Goal: Task Accomplishment & Management: Manage account settings

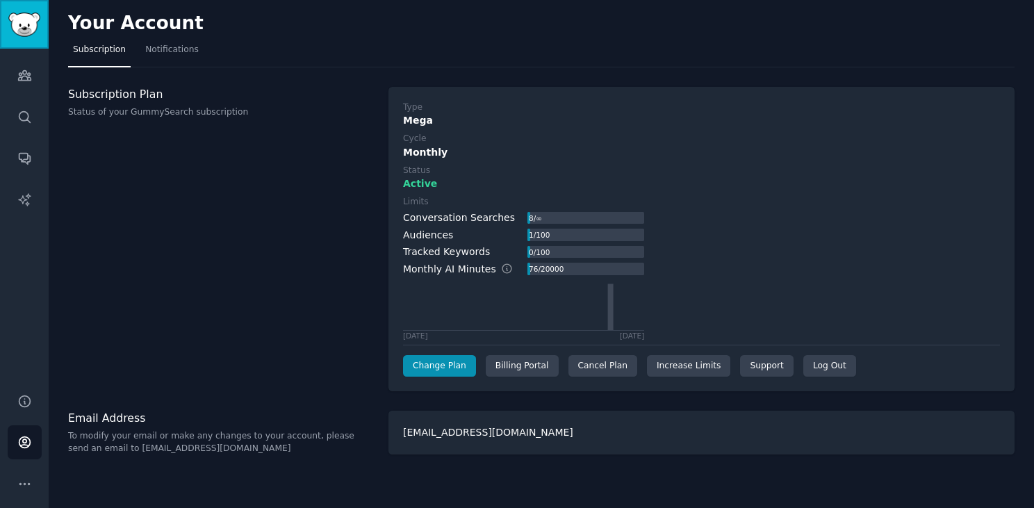
click at [27, 42] on link "Sidebar" at bounding box center [24, 24] width 49 height 49
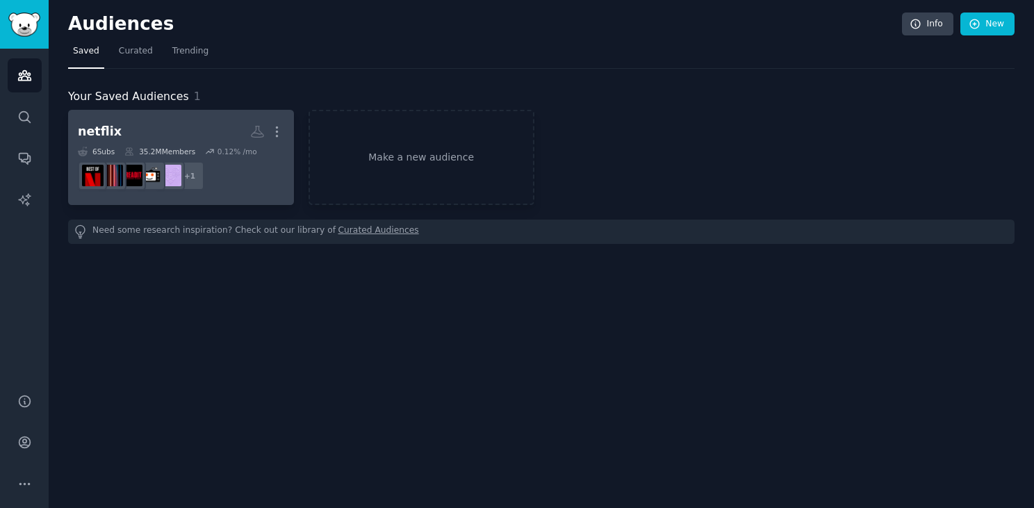
click at [190, 148] on div "35.2M Members" at bounding box center [159, 152] width 71 height 10
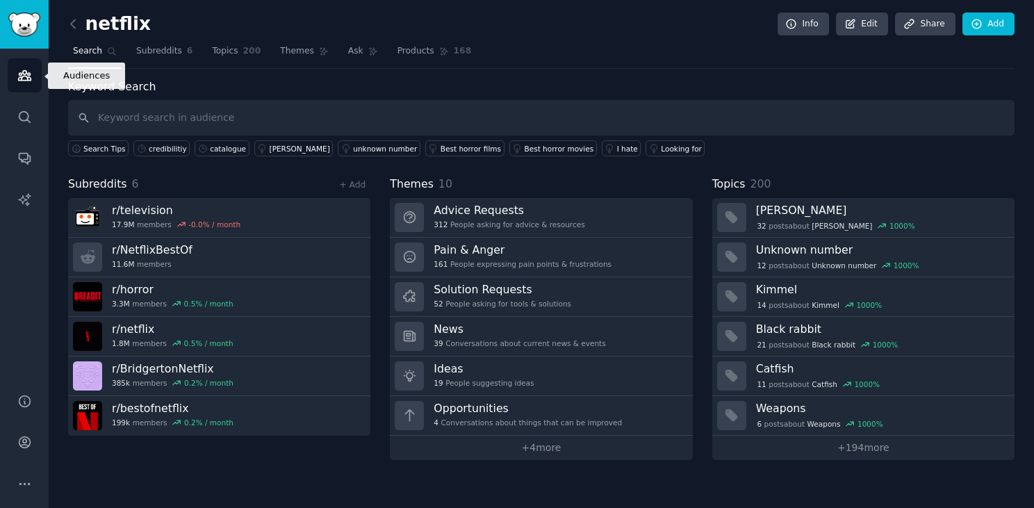
click at [17, 81] on icon "Sidebar" at bounding box center [24, 75] width 15 height 15
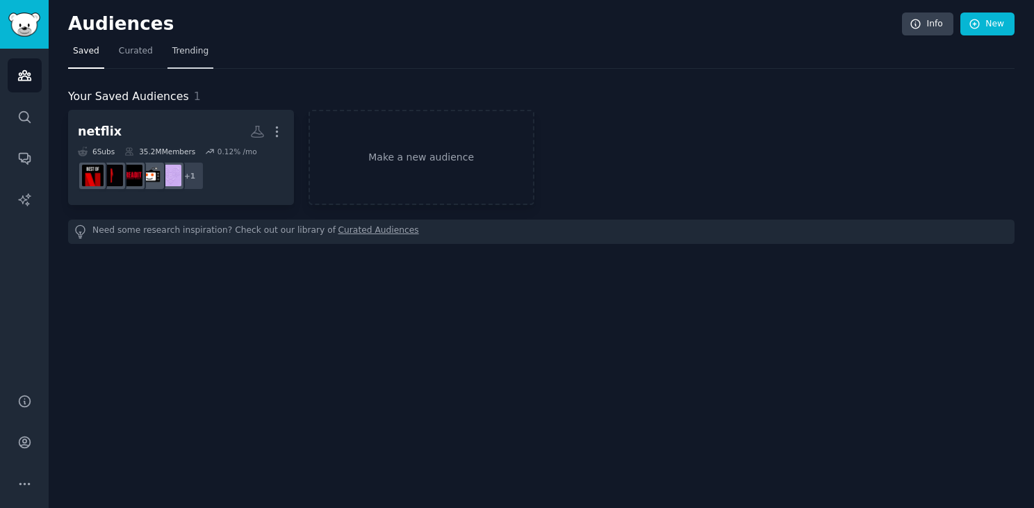
click at [176, 53] on span "Trending" at bounding box center [190, 51] width 36 height 13
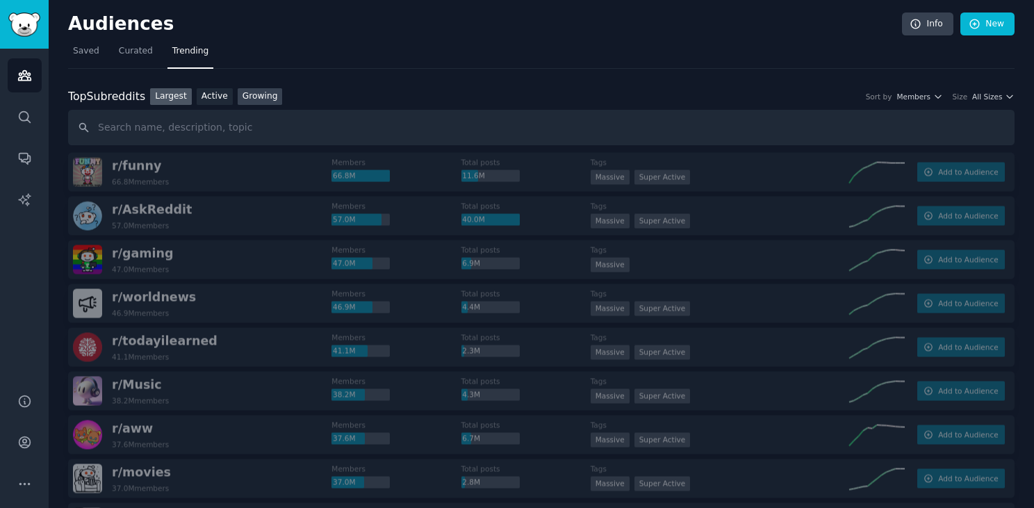
click at [242, 99] on link "Growing" at bounding box center [260, 96] width 45 height 17
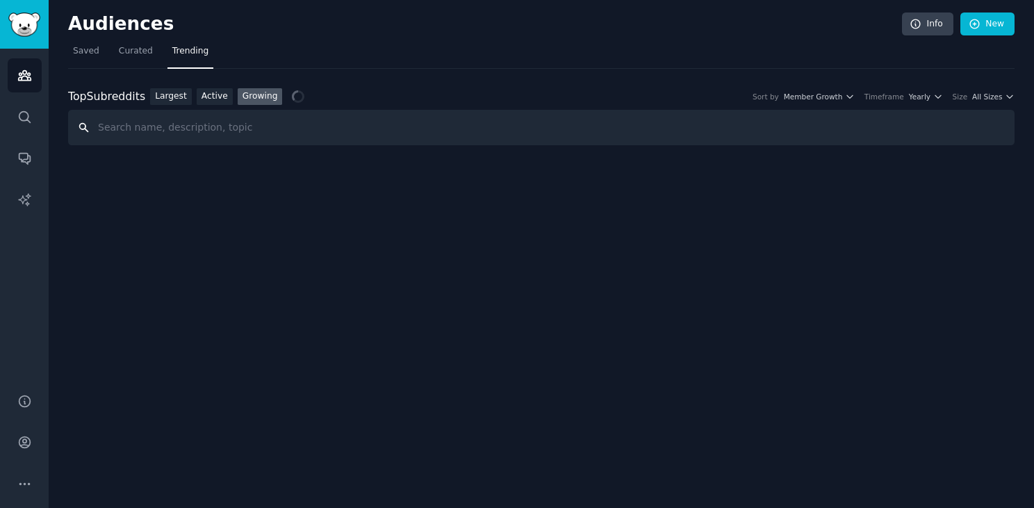
click at [301, 117] on input "text" at bounding box center [541, 127] width 946 height 35
type input "organites"
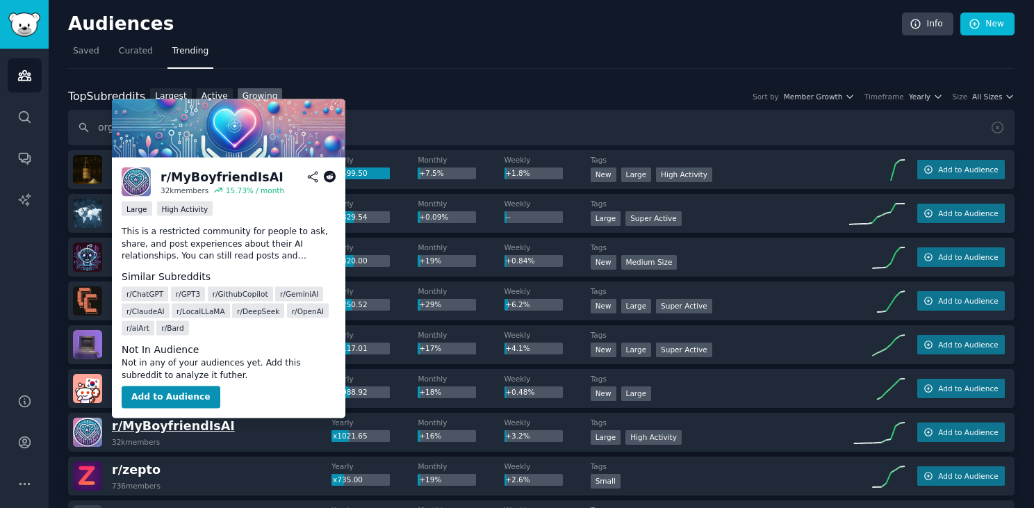
click at [183, 427] on span "r/ [PERSON_NAME]" at bounding box center [173, 426] width 123 height 14
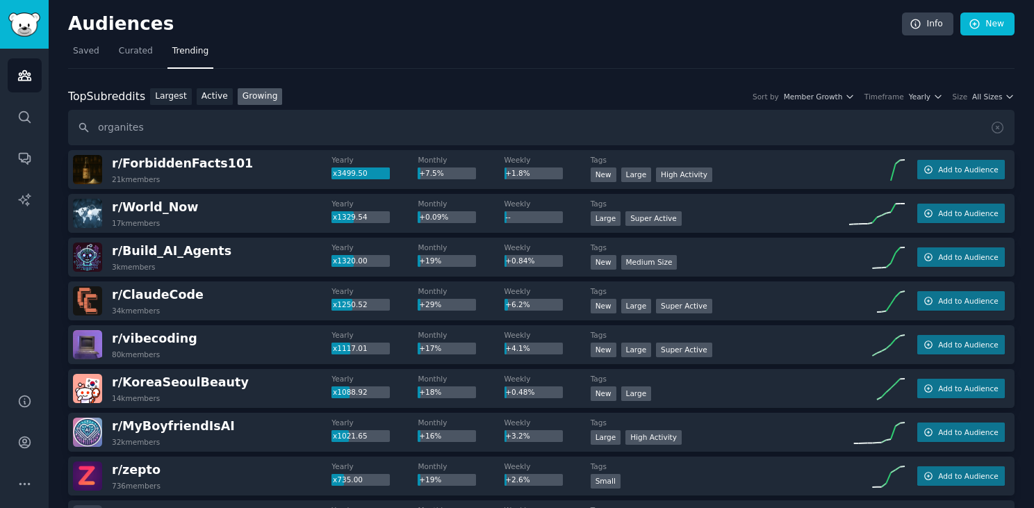
click at [602, 91] on div "Top Subreddits Top Subreddits Largest Active Growing Sort by Member Growth Time…" at bounding box center [541, 96] width 946 height 17
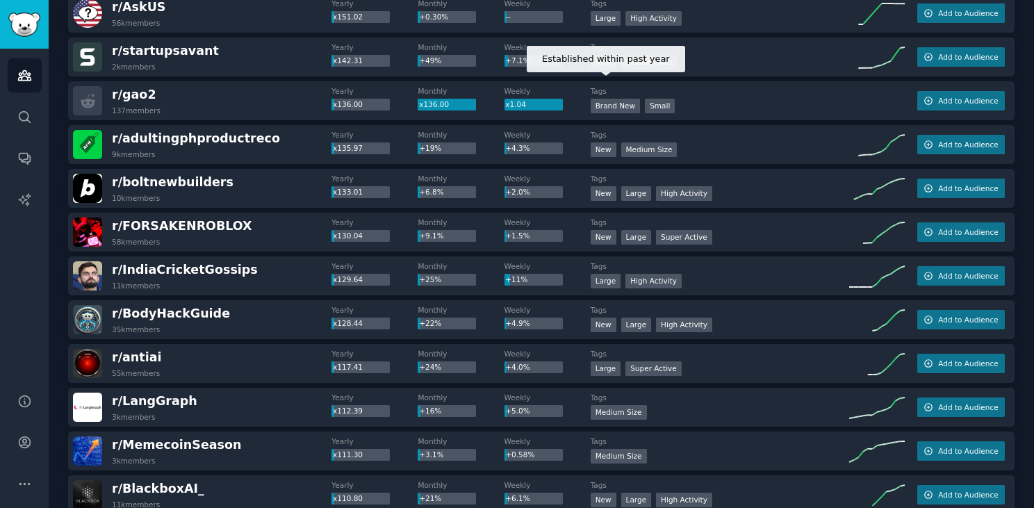
scroll to position [1334, 0]
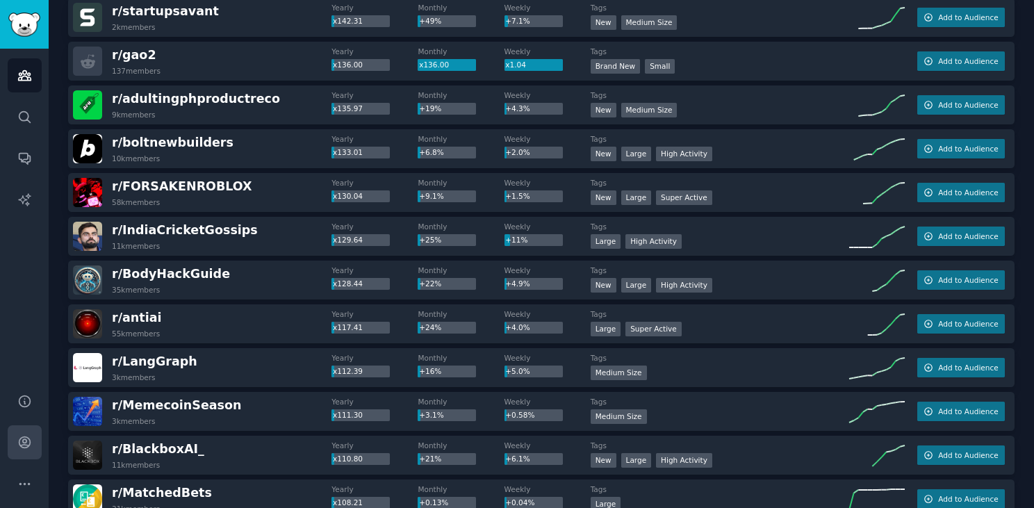
click at [28, 432] on link "Account" at bounding box center [25, 442] width 34 height 34
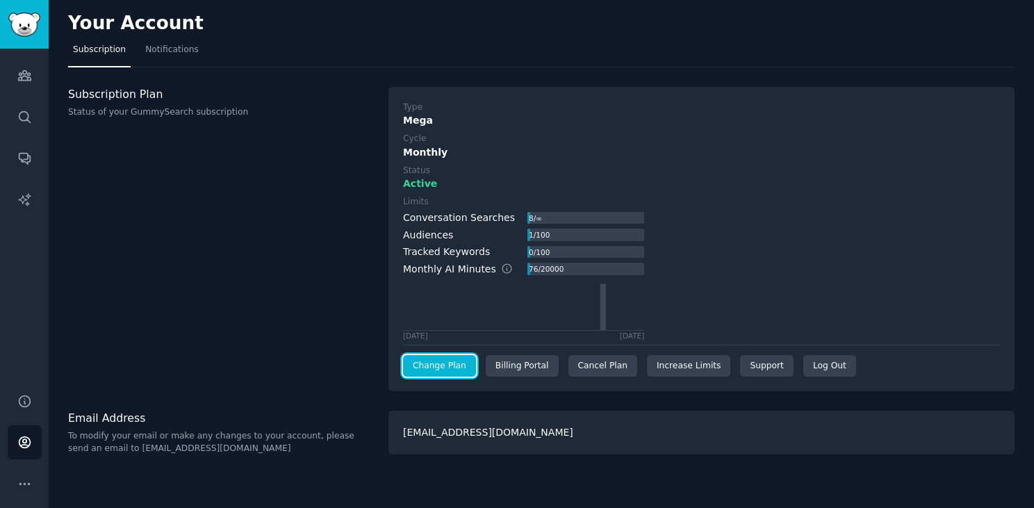
click at [454, 365] on link "Change Plan" at bounding box center [439, 366] width 73 height 22
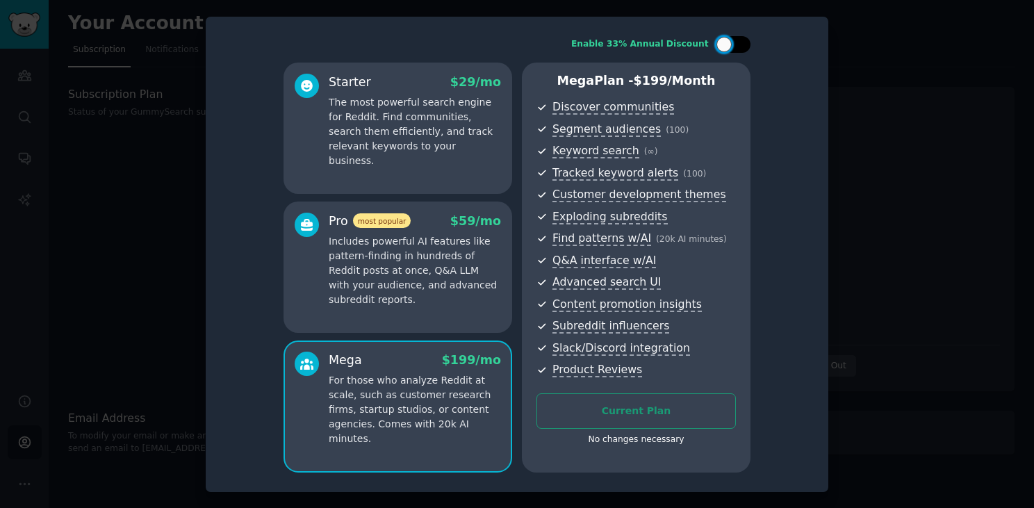
click at [734, 49] on div at bounding box center [733, 44] width 35 height 17
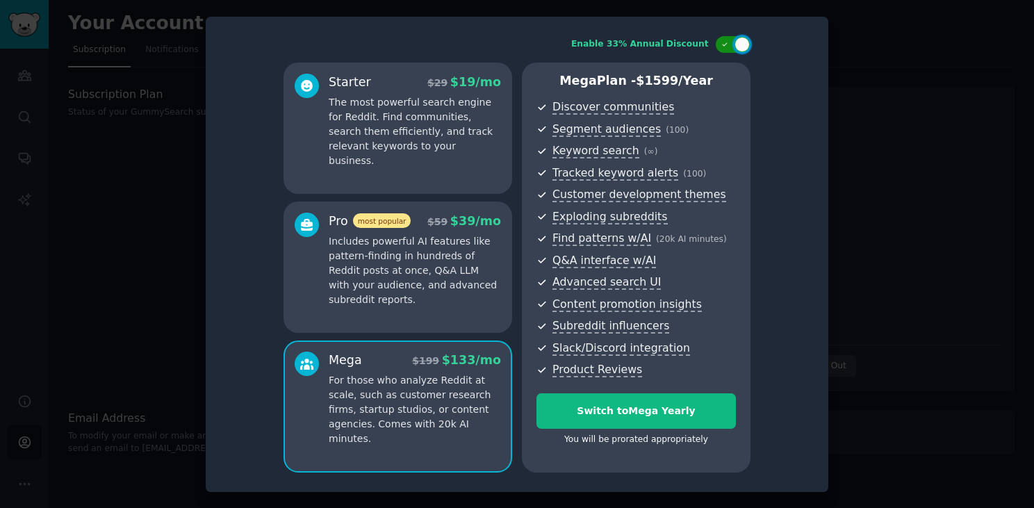
click at [738, 45] on div at bounding box center [741, 44] width 15 height 15
checkbox input "false"
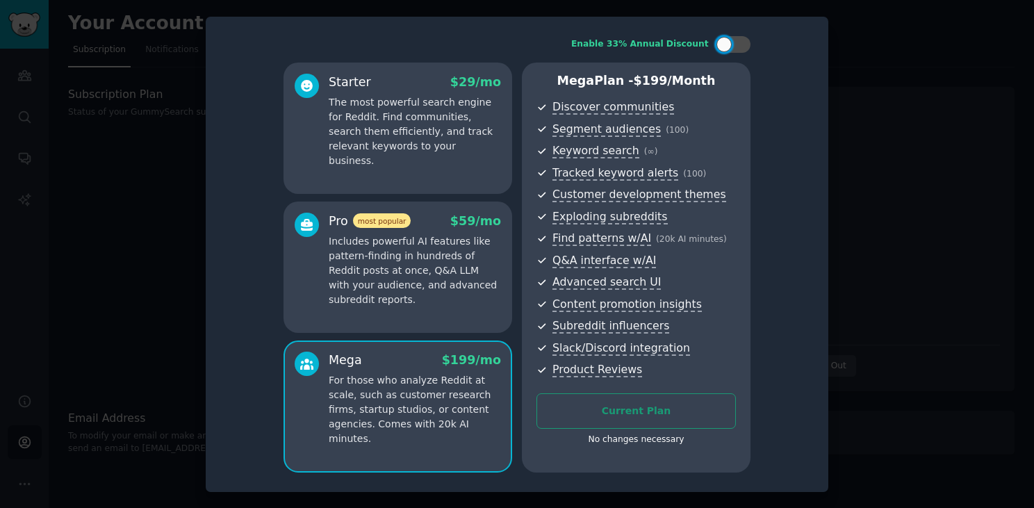
click at [467, 417] on p "For those who analyze Reddit at scale, such as customer research firms, startup…" at bounding box center [415, 409] width 172 height 73
click at [611, 413] on div "Current Plan No changes necessary" at bounding box center [635, 423] width 199 height 60
click at [960, 304] on div at bounding box center [517, 254] width 1034 height 508
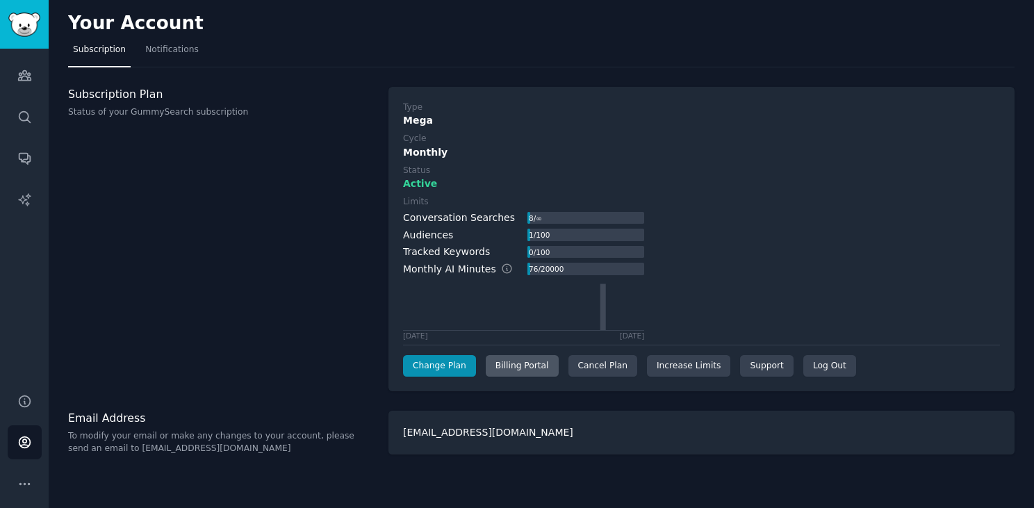
click at [526, 367] on div "Billing Portal" at bounding box center [522, 366] width 73 height 22
